Goal: Information Seeking & Learning: Understand process/instructions

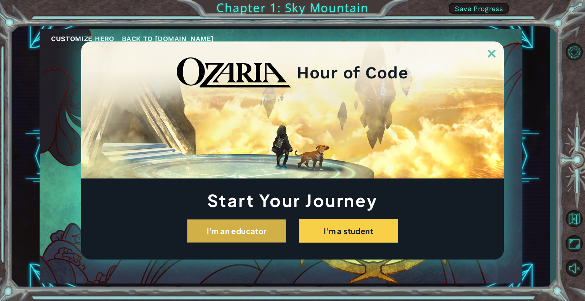
click at [261, 224] on button "I'm an educator" at bounding box center [236, 231] width 99 height 24
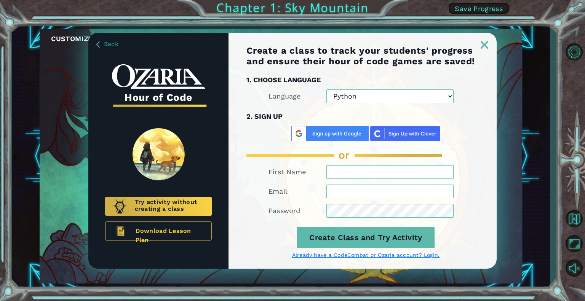
click at [398, 134] on img at bounding box center [405, 133] width 70 height 15
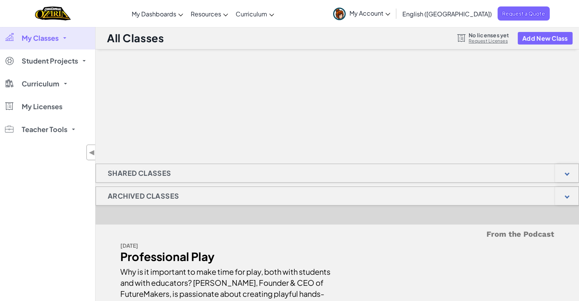
click at [63, 40] on link "My Classes" at bounding box center [47, 38] width 95 height 23
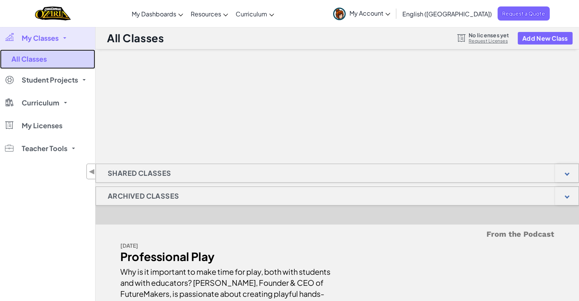
click at [40, 61] on link "All Classes" at bounding box center [47, 59] width 95 height 19
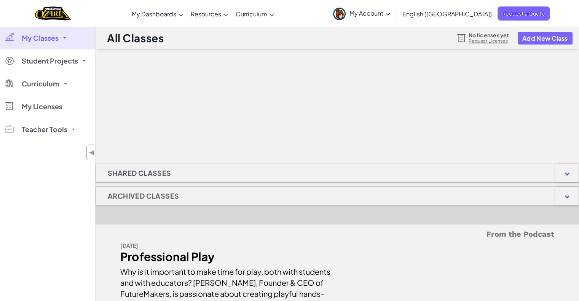
click at [394, 21] on link "My Account" at bounding box center [361, 14] width 65 height 24
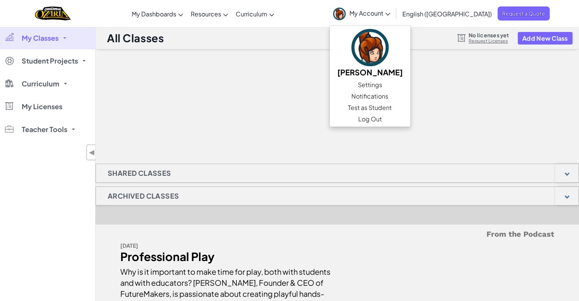
click at [181, 115] on div at bounding box center [338, 88] width 484 height 76
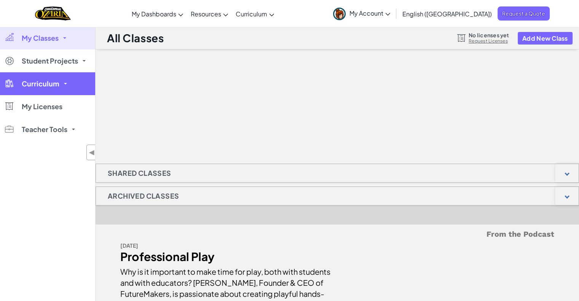
click at [68, 84] on link "Curriculum" at bounding box center [47, 83] width 95 height 23
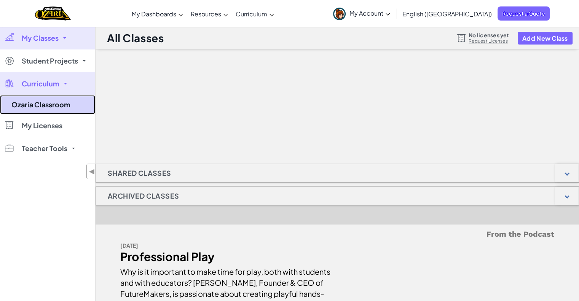
click at [58, 106] on link "Ozaria Classroom" at bounding box center [47, 104] width 95 height 19
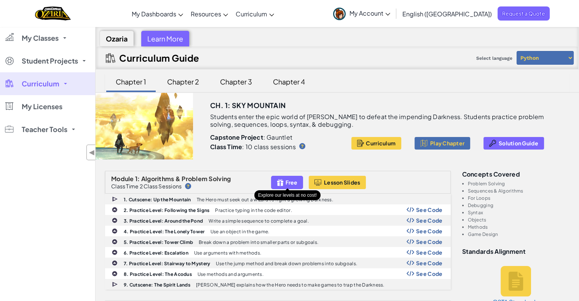
click at [290, 180] on span "Free" at bounding box center [292, 182] width 12 height 6
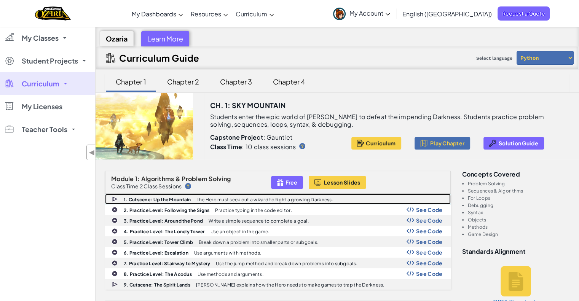
click at [200, 197] on p "The Hero must seek out a wizard to fight a growing Darkness." at bounding box center [265, 199] width 136 height 5
